Goal: Task Accomplishment & Management: Manage account settings

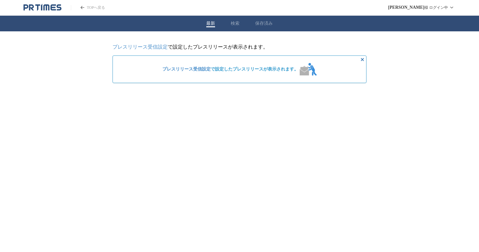
click at [243, 72] on span "プレスリリース受信設定 で設定したプレスリリースが表示されます。" at bounding box center [230, 69] width 136 height 6
click at [201, 71] on link "プレスリリース受信設定" at bounding box center [186, 69] width 48 height 5
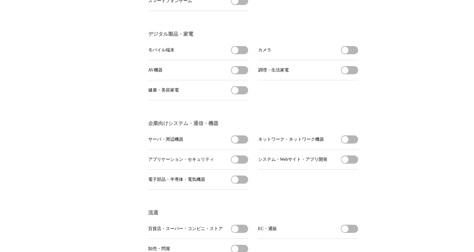
scroll to position [245, 0]
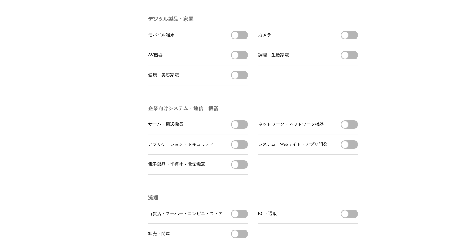
click at [350, 59] on button "調理・生活家電を受信する" at bounding box center [349, 55] width 17 height 8
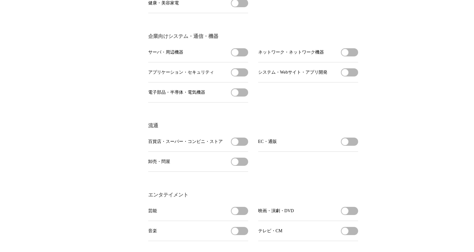
scroll to position [317, 0]
click at [234, 76] on span "button" at bounding box center [235, 72] width 7 height 7
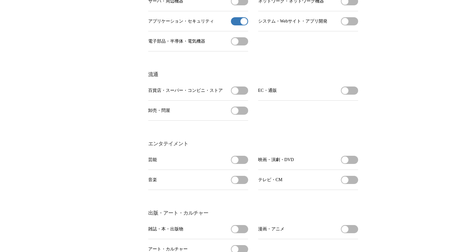
click at [236, 94] on span "button" at bounding box center [235, 90] width 7 height 7
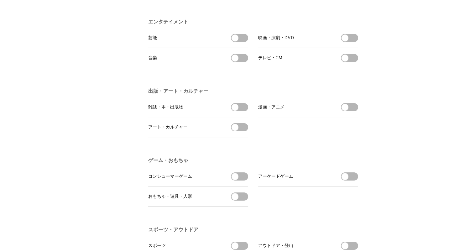
scroll to position [488, 0]
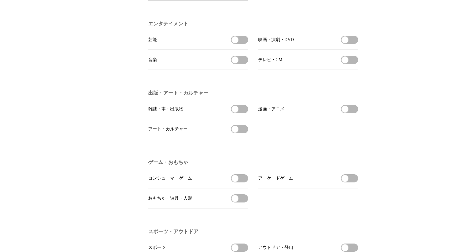
click at [236, 63] on span "button" at bounding box center [235, 59] width 7 height 7
click at [236, 64] on button "音楽の受信を解除" at bounding box center [239, 60] width 17 height 8
click at [351, 44] on button "映画・演劇・DVDを受信する" at bounding box center [349, 40] width 17 height 8
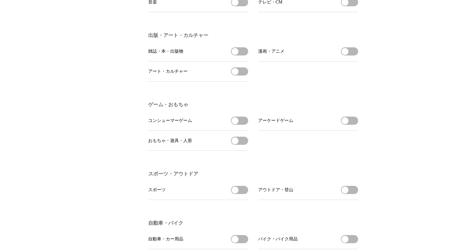
click at [243, 55] on button "雑誌・本・出版物を受信する" at bounding box center [239, 51] width 17 height 8
click at [243, 76] on button "アート・カルチャーを受信する" at bounding box center [239, 71] width 17 height 8
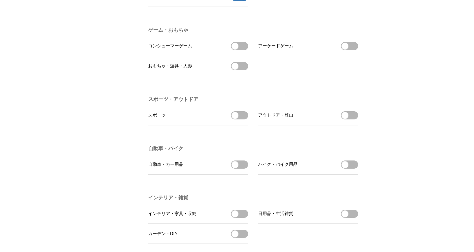
scroll to position [623, 0]
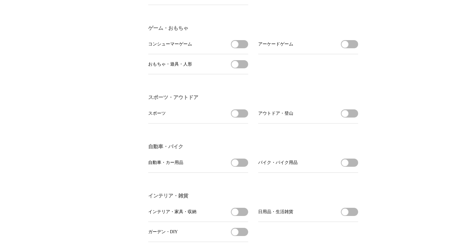
click at [239, 68] on button "おもちゃ・遊具・人形を受信する" at bounding box center [239, 64] width 17 height 8
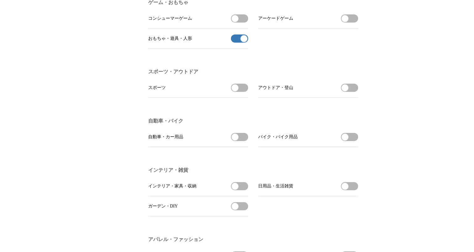
scroll to position [648, 0]
click at [349, 92] on button "アウトドア・登山を受信する" at bounding box center [349, 88] width 17 height 8
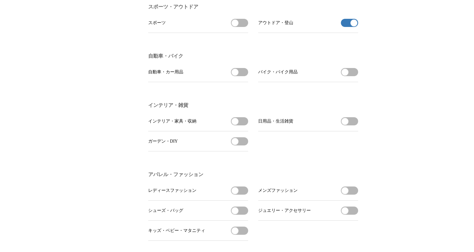
scroll to position [714, 0]
click at [357, 124] on span "日用品・生活雑貨を受信する" at bounding box center [349, 120] width 17 height 8
click at [351, 124] on button "日用品・生活雑貨を受信する" at bounding box center [349, 120] width 17 height 8
click at [243, 124] on button "インテリア・家具・収納を受信する" at bounding box center [239, 120] width 17 height 8
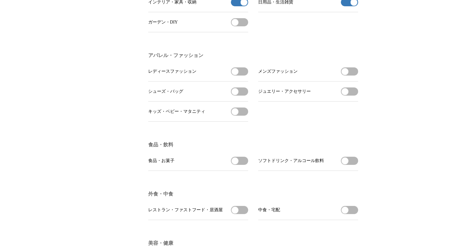
scroll to position [833, 0]
click at [238, 165] on button "食品・お菓子を受信する" at bounding box center [239, 160] width 17 height 8
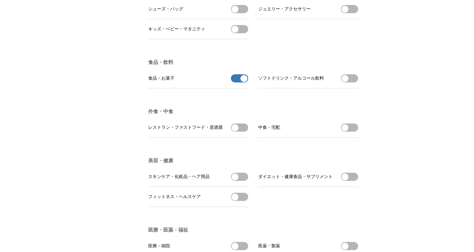
scroll to position [933, 0]
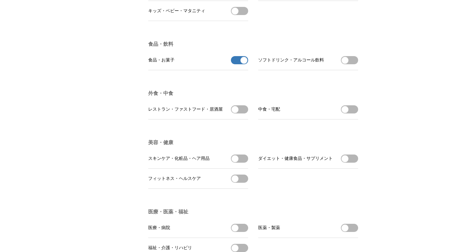
click at [349, 64] on button "ソフトドリンク・アルコール飲料を受信する" at bounding box center [349, 60] width 17 height 8
click at [240, 113] on button "レストラン・ファストフード・居酒屋を受信する" at bounding box center [239, 109] width 17 height 8
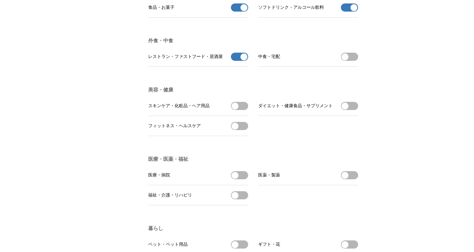
scroll to position [991, 0]
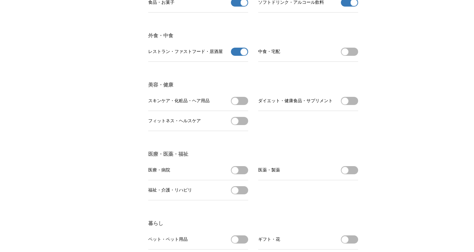
click at [241, 105] on button "スキンケア・化粧品・ヘア用品を受信する" at bounding box center [239, 101] width 17 height 8
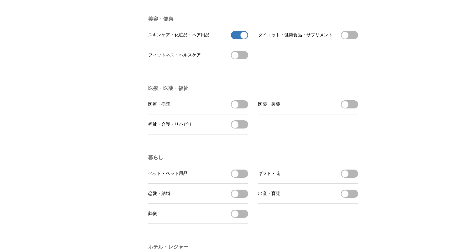
scroll to position [1057, 0]
click at [241, 108] on button "医療・病院を受信する" at bounding box center [239, 104] width 17 height 8
click at [242, 128] on button "福祉・介護・リハビリを受信する" at bounding box center [239, 124] width 17 height 8
click at [352, 108] on button "医薬・製薬を受信する" at bounding box center [349, 104] width 17 height 8
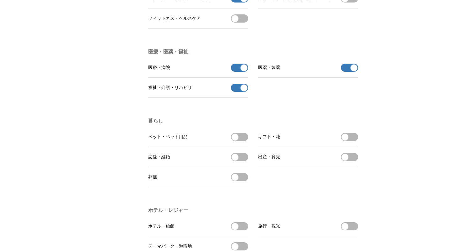
click at [235, 164] on li "恋愛・結婚 恋愛・結婚を受信する" at bounding box center [198, 157] width 100 height 20
click at [239, 141] on button "ペット・ペット用品を受信する" at bounding box center [239, 137] width 17 height 8
click at [345, 161] on span "button" at bounding box center [345, 157] width 7 height 7
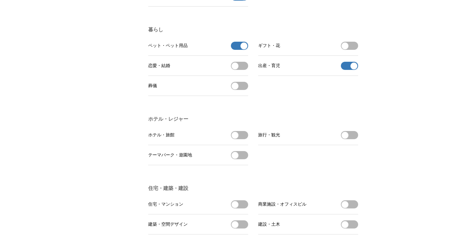
scroll to position [1183, 0]
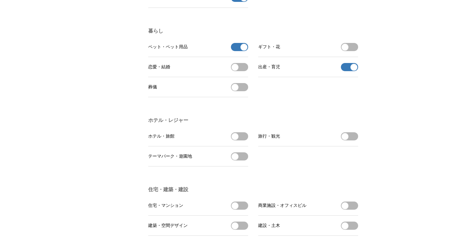
click at [350, 71] on button "出産・育児の受信を解除" at bounding box center [349, 67] width 17 height 8
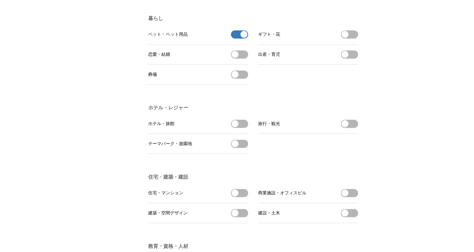
scroll to position [1196, 0]
click at [241, 59] on button "恋愛・結婚を受信する" at bounding box center [239, 54] width 17 height 8
click at [352, 134] on li "旅行・観光 旅行・観光を受信する" at bounding box center [308, 124] width 100 height 20
click at [351, 128] on button "旅行・観光を受信する" at bounding box center [349, 124] width 17 height 8
click at [244, 128] on button "ホテル・旅館を受信する" at bounding box center [239, 124] width 17 height 8
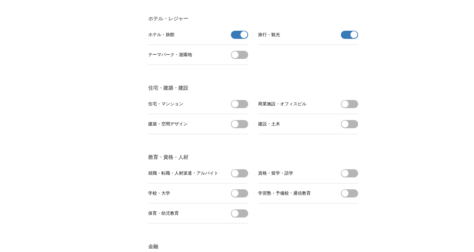
scroll to position [1290, 0]
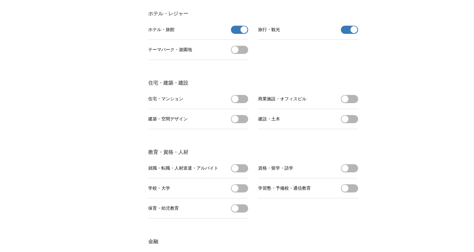
click at [347, 103] on span "button" at bounding box center [345, 99] width 7 height 7
click at [235, 103] on span "button" at bounding box center [235, 99] width 7 height 7
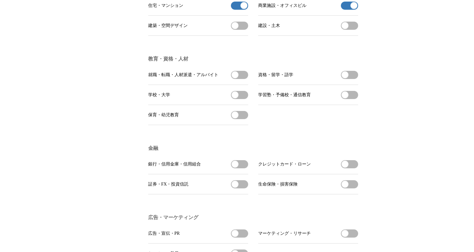
scroll to position [1383, 0]
click at [350, 99] on button "学習塾・予備校・通信教育を受信する" at bounding box center [349, 95] width 17 height 8
click at [241, 99] on button "学校・大学を受信する" at bounding box center [239, 95] width 17 height 8
click at [244, 119] on button "保育・幼児教育を受信する" at bounding box center [239, 115] width 17 height 8
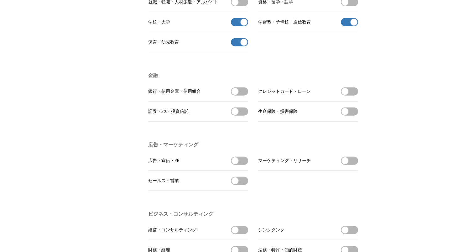
scroll to position [1458, 0]
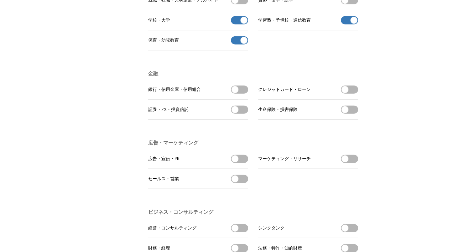
click at [354, 4] on button "資格・留学・語学を受信する" at bounding box center [349, 0] width 17 height 8
click at [239, 114] on button "証券・FX・投資信託を受信する" at bounding box center [239, 110] width 17 height 8
click at [242, 94] on button "銀行・信用金庫・信用組合を受信する" at bounding box center [239, 90] width 17 height 8
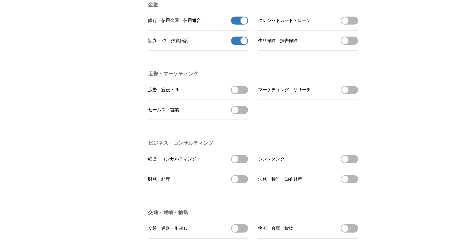
scroll to position [1534, 0]
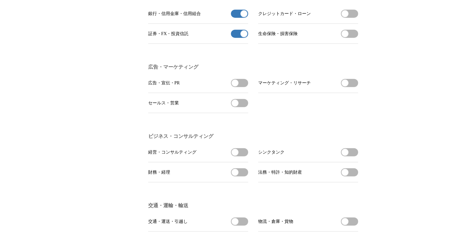
click at [239, 87] on button "広告・宣伝・PRを受信する" at bounding box center [239, 83] width 17 height 8
click at [350, 87] on button "マーケティング・リサーチを受信する" at bounding box center [349, 83] width 17 height 8
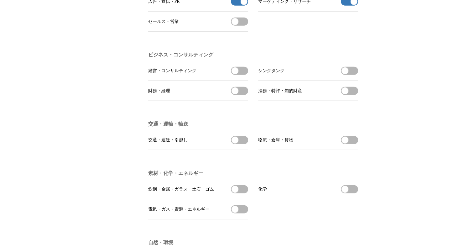
scroll to position [1625, 0]
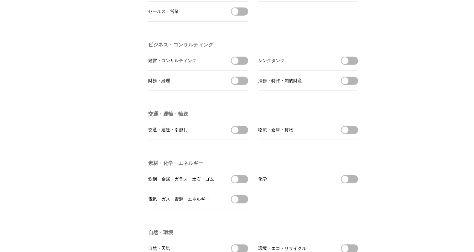
click at [239, 65] on button "経営・コンサルティングを受信する" at bounding box center [239, 61] width 17 height 8
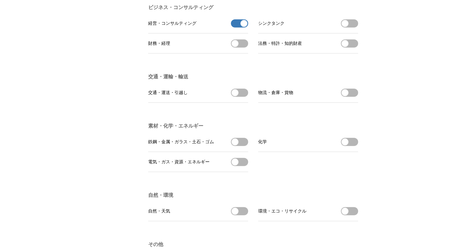
scroll to position [1663, 0]
click at [234, 96] on span "button" at bounding box center [235, 92] width 7 height 7
click at [354, 97] on button "物流・倉庫・貨物を受信する" at bounding box center [349, 92] width 17 height 8
click at [239, 166] on button "電気・ガス・資源・エネルギーを受信する" at bounding box center [239, 162] width 17 height 8
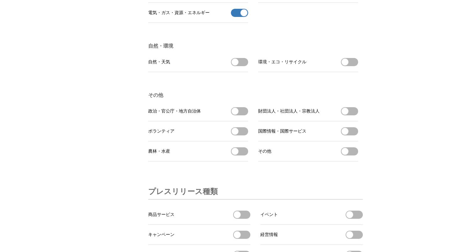
scroll to position [1813, 0]
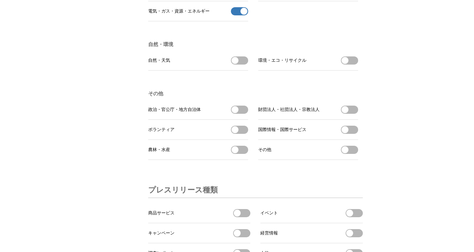
click at [349, 65] on button "環境・エコ・リサイクルを受信する" at bounding box center [349, 60] width 17 height 8
click at [239, 65] on button "自然・天気を受信する" at bounding box center [239, 60] width 17 height 8
click at [243, 114] on button "政治・官公庁・地方自治体を受信する" at bounding box center [239, 110] width 17 height 8
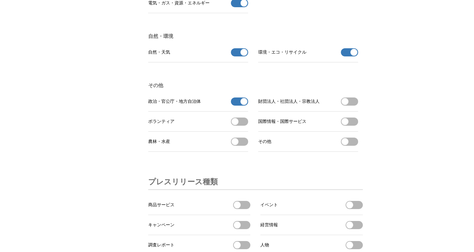
scroll to position [1822, 0]
click at [243, 145] on button "農林・水産を受信する" at bounding box center [239, 141] width 17 height 8
click at [345, 105] on span "button" at bounding box center [345, 101] width 7 height 7
click at [234, 125] on button "ボランティアを受信する" at bounding box center [239, 121] width 17 height 8
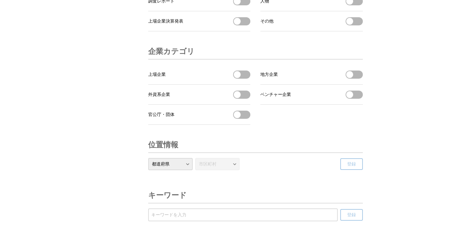
scroll to position [2066, 0]
click at [247, 118] on button "官公庁・団体を受信する" at bounding box center [241, 114] width 17 height 8
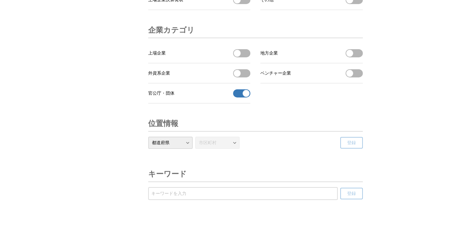
click at [244, 195] on input "受信するキーワードを登録する" at bounding box center [242, 193] width 183 height 7
type input "経済産業省"
click at [340, 188] on button "登録" at bounding box center [351, 194] width 23 height 12
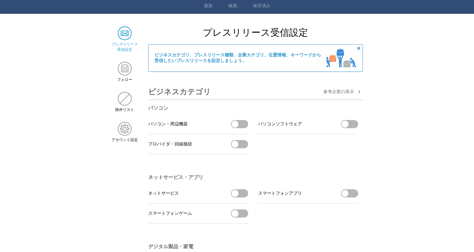
scroll to position [0, 0]
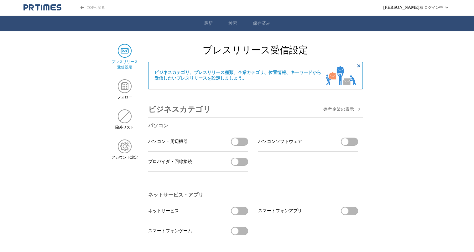
click at [234, 23] on link "検索" at bounding box center [233, 24] width 9 height 6
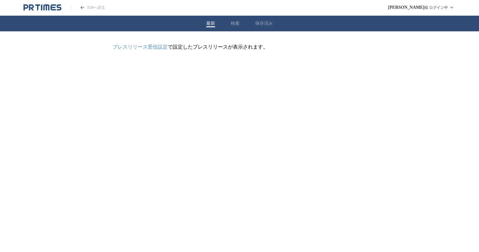
click at [214, 24] on button "最新" at bounding box center [210, 24] width 9 height 6
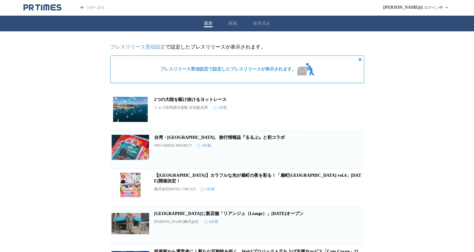
click at [231, 18] on div "最新 検索 保存済み" at bounding box center [237, 24] width 474 height 16
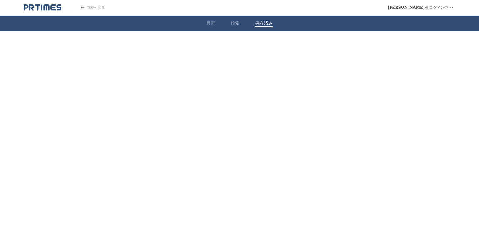
click at [255, 21] on div "最新 検索 保存済み" at bounding box center [239, 24] width 479 height 16
click at [240, 29] on div "最新 検索 保存済み" at bounding box center [239, 24] width 479 height 16
click at [233, 23] on button "検索" at bounding box center [235, 24] width 9 height 6
click at [38, 2] on header "TOPへ戻る 梶原 佳乃 様 ログイン中" at bounding box center [239, 8] width 479 height 16
click at [42, 8] on icon "PR TIMESのトップページはこちら" at bounding box center [41, 7] width 1 height 7
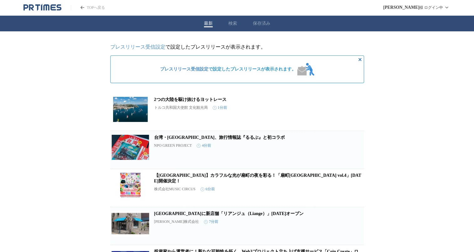
click at [197, 71] on link "プレスリリース受信設定" at bounding box center [184, 69] width 48 height 5
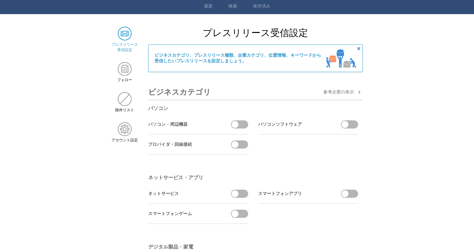
scroll to position [18, 0]
click at [126, 129] on img at bounding box center [125, 129] width 14 height 14
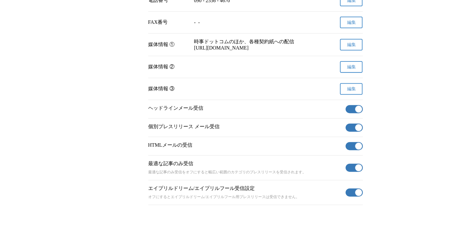
scroll to position [224, 0]
click at [362, 113] on span "button" at bounding box center [358, 109] width 7 height 7
click at [357, 131] on span "button" at bounding box center [358, 127] width 7 height 7
click at [357, 149] on section "HTMLメールの受信 有効" at bounding box center [255, 146] width 215 height 18
click at [357, 150] on span "button" at bounding box center [358, 146] width 7 height 7
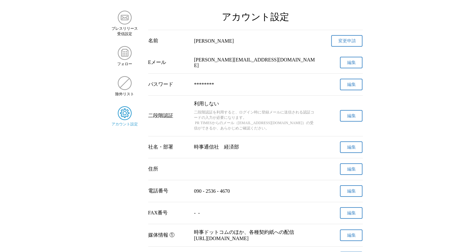
scroll to position [0, 0]
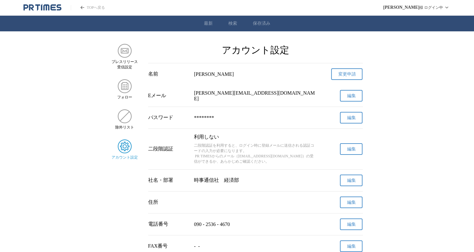
click at [58, 8] on icon "PR TIMESのトップページはこちら" at bounding box center [43, 8] width 38 height 8
